Goal: Find specific page/section: Find specific page/section

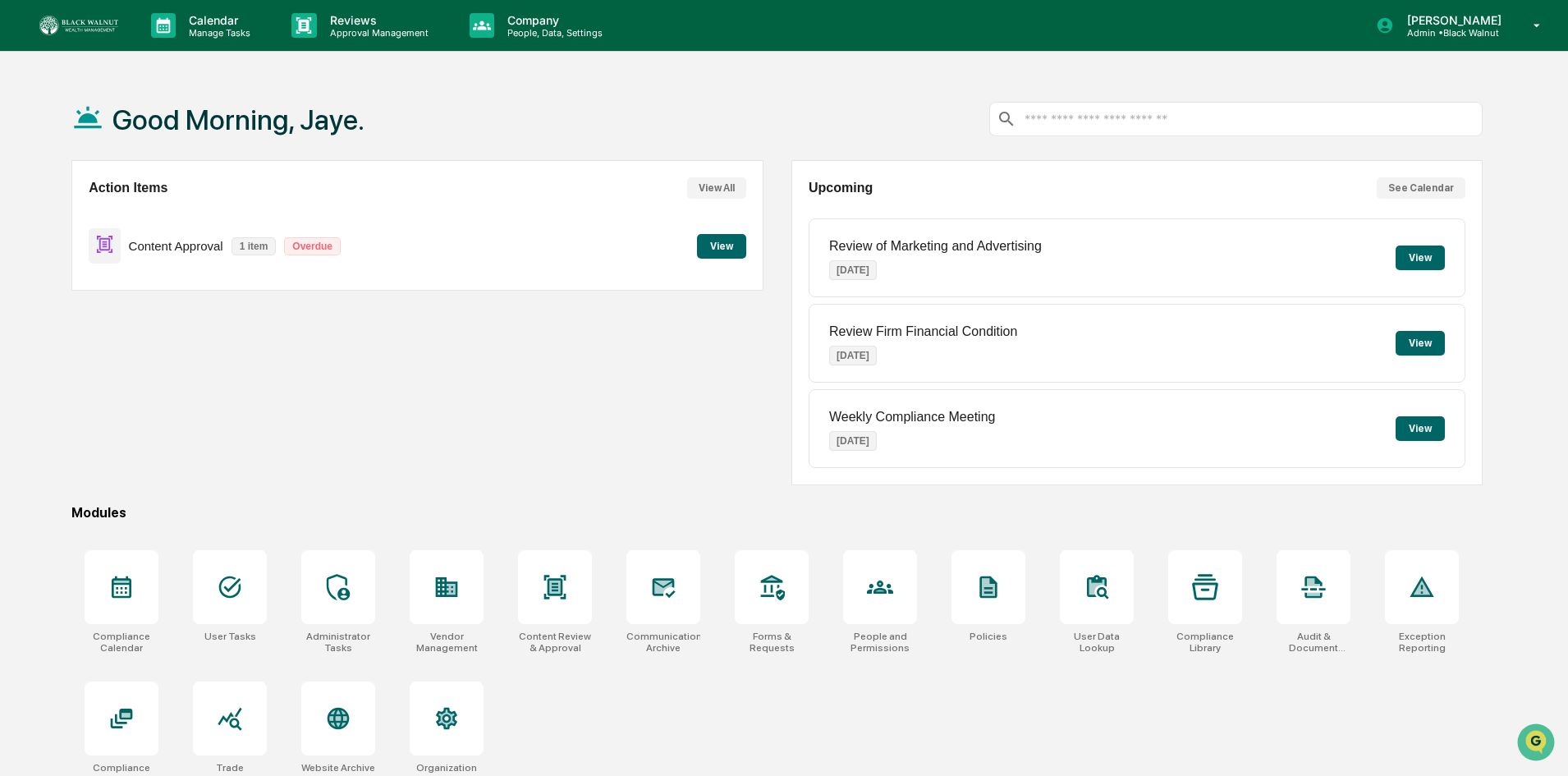
scroll to position [78, 0]
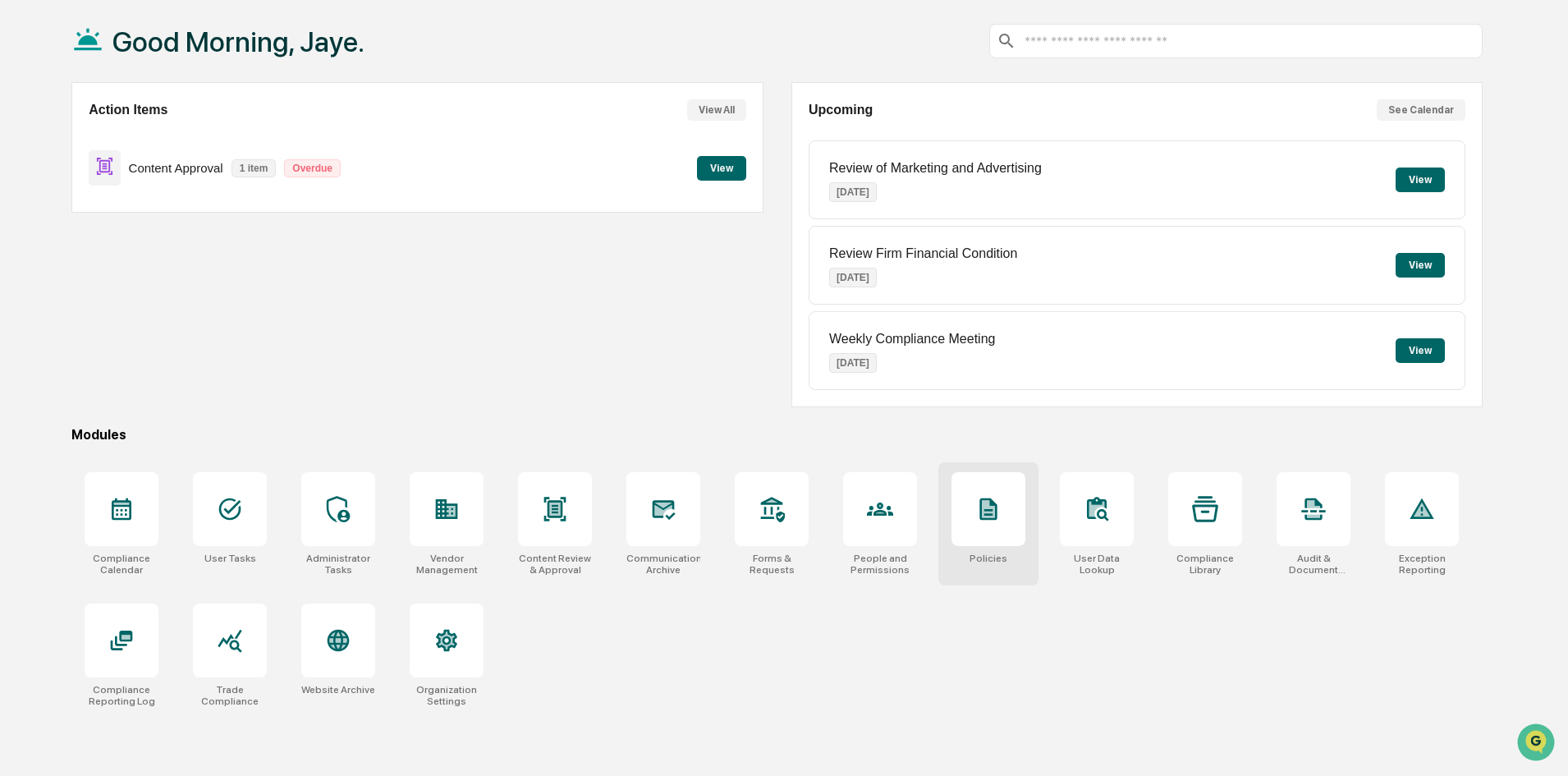
click at [988, 521] on icon at bounding box center [988, 509] width 26 height 26
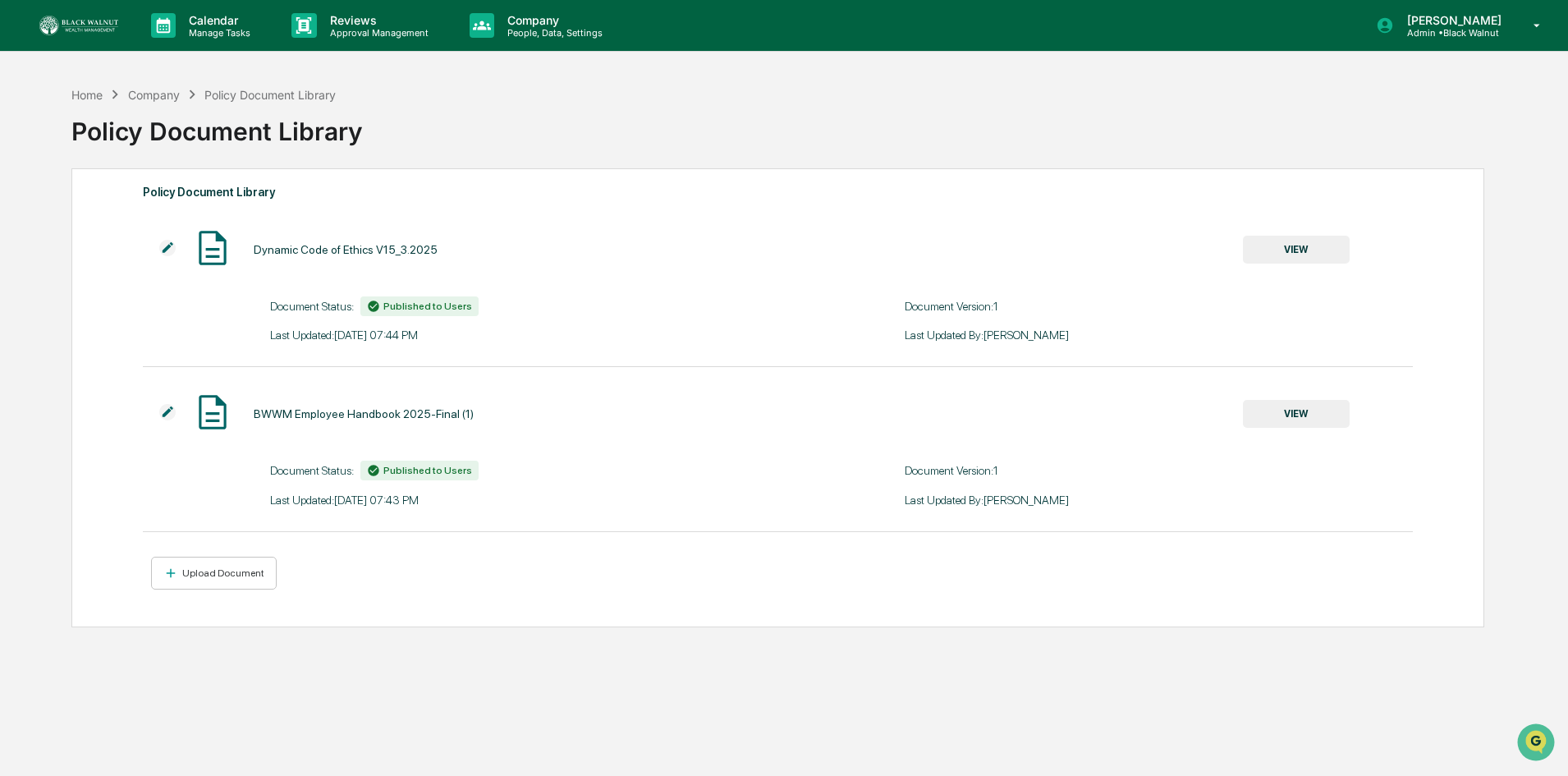
click at [1305, 244] on button "VIEW" at bounding box center [1296, 249] width 106 height 28
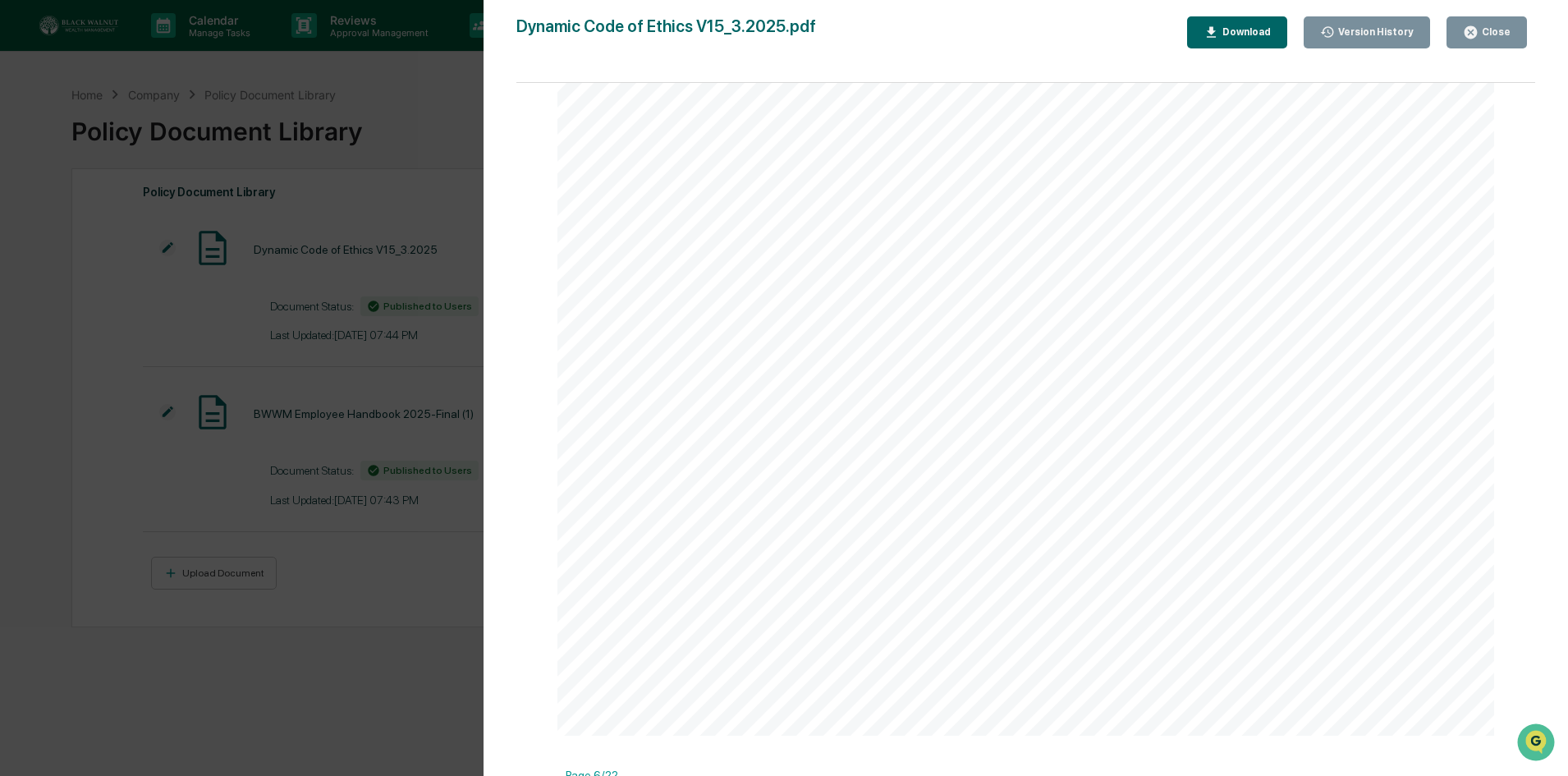
scroll to position [5174, 0]
click at [1486, 40] on div "Close" at bounding box center [1486, 32] width 47 height 15
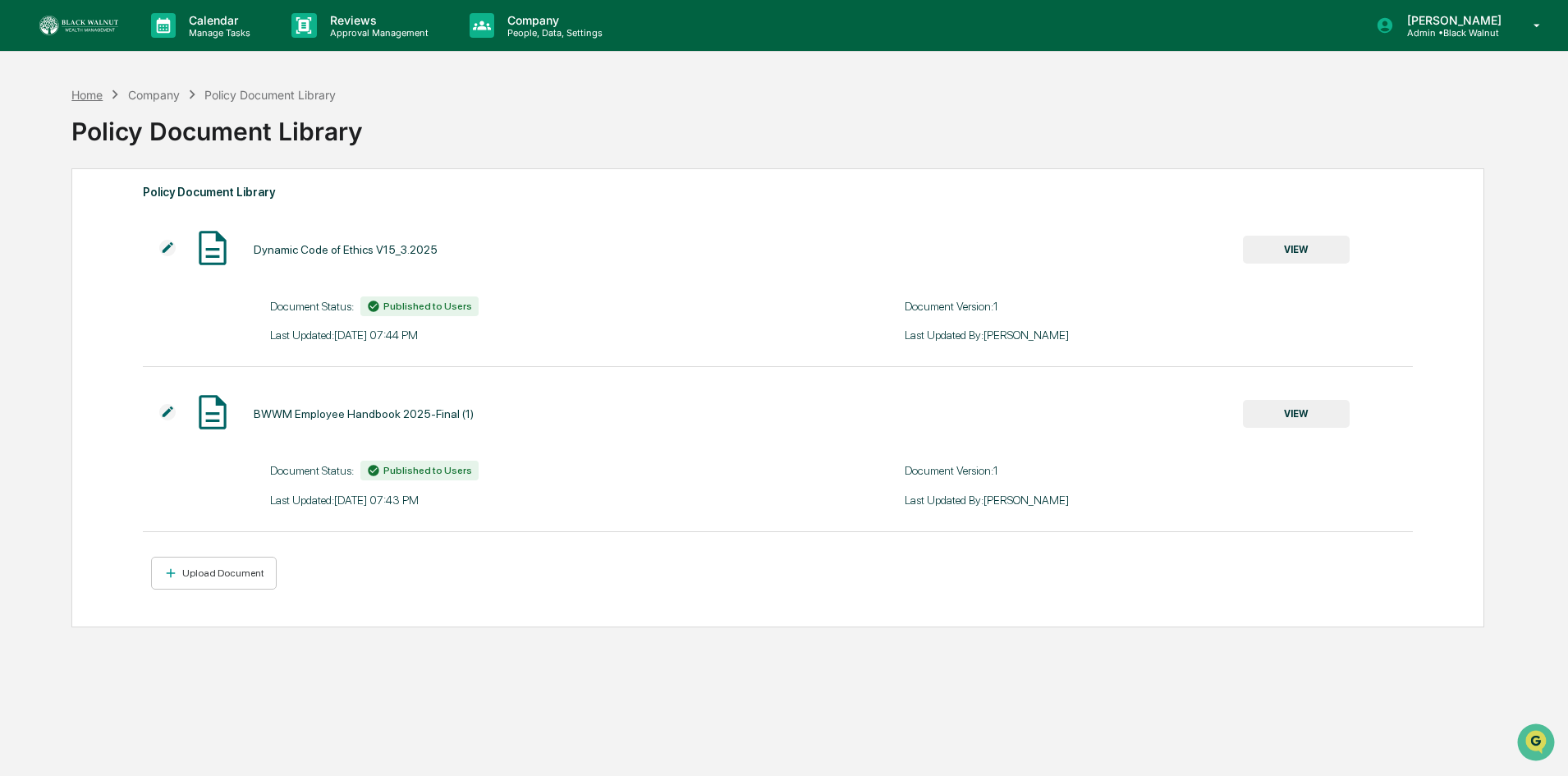
click at [93, 97] on div "Home" at bounding box center [87, 95] width 31 height 14
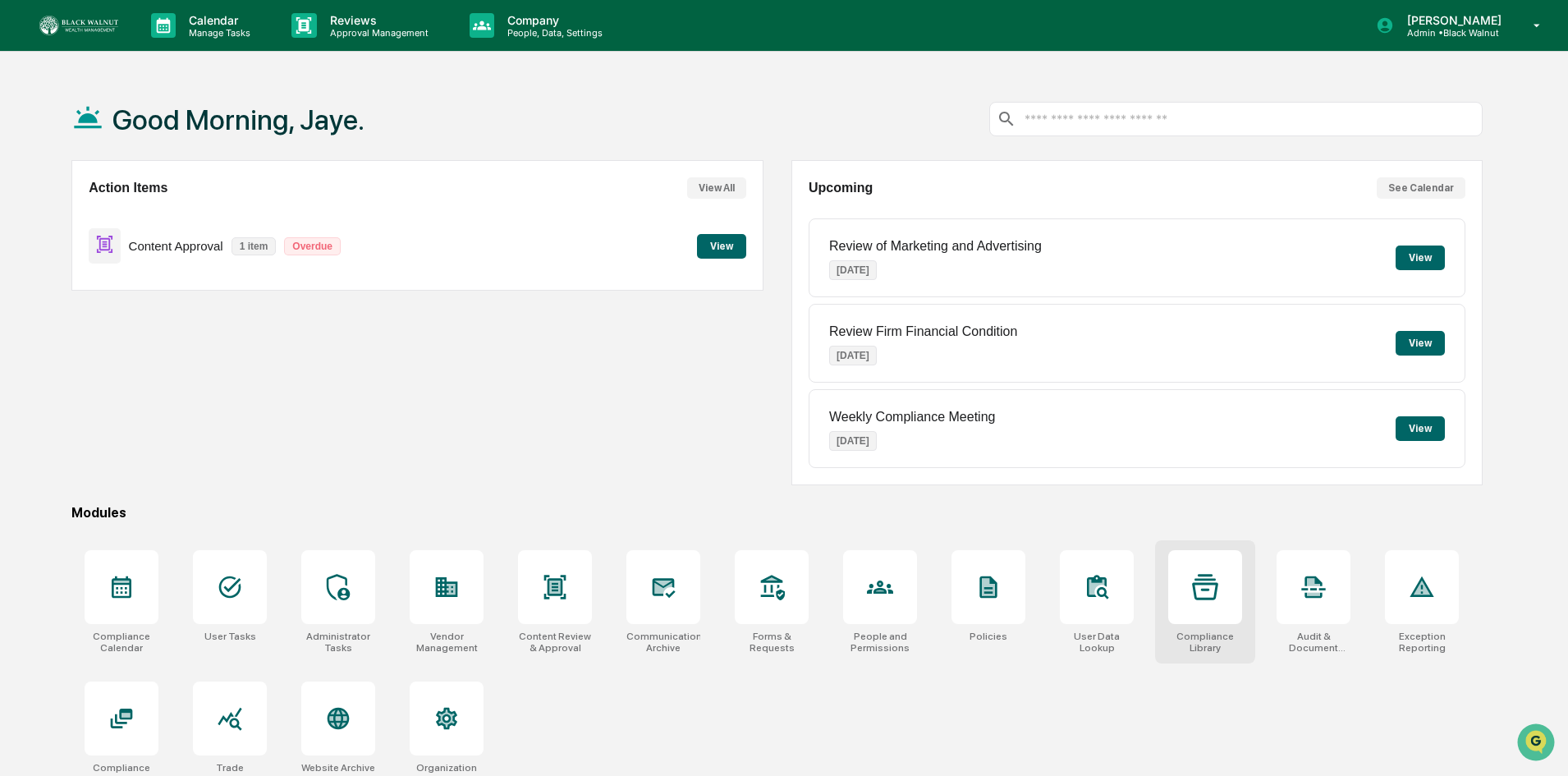
click at [1222, 571] on div at bounding box center [1204, 587] width 74 height 74
